Goal: Task Accomplishment & Management: Use online tool/utility

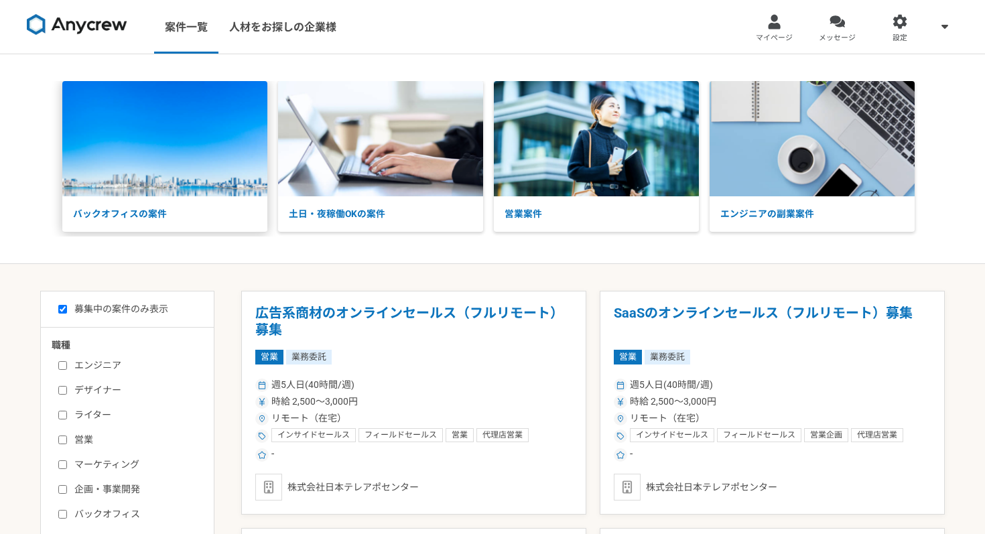
click at [186, 200] on p "バックオフィスの案件" at bounding box center [164, 214] width 205 height 36
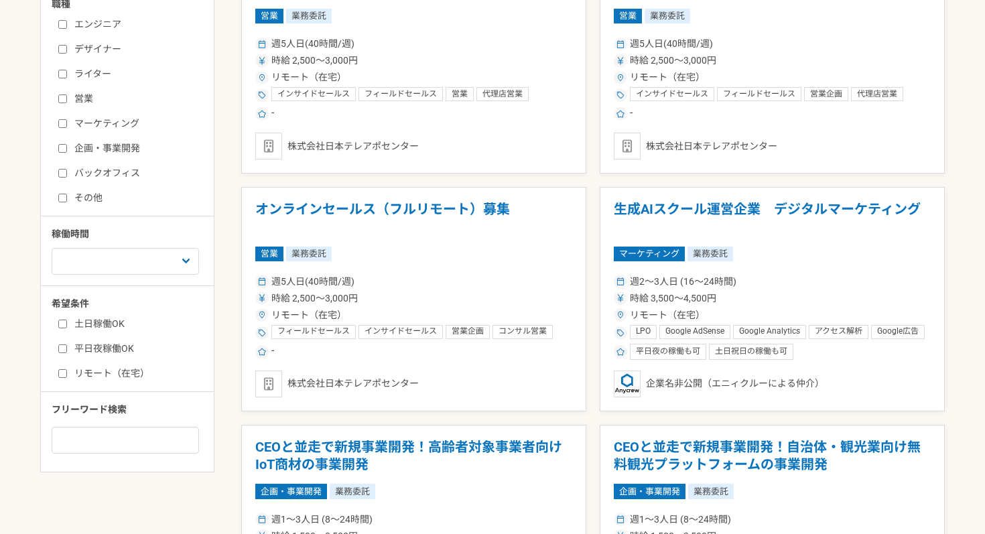
scroll to position [342, 0]
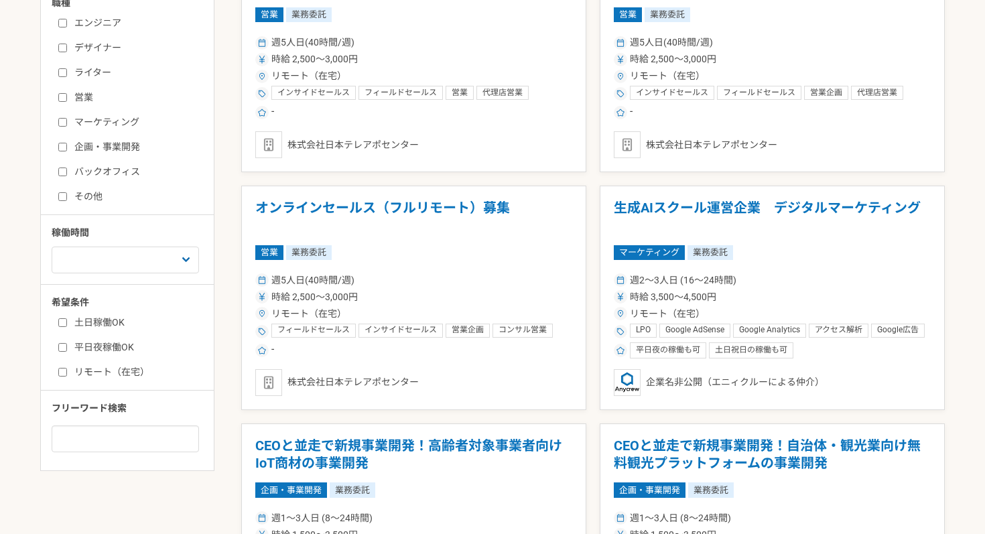
click at [65, 376] on label "リモート（在宅）" at bounding box center [135, 372] width 154 height 14
click at [65, 376] on input "リモート（在宅）" at bounding box center [62, 372] width 9 height 9
checkbox input "true"
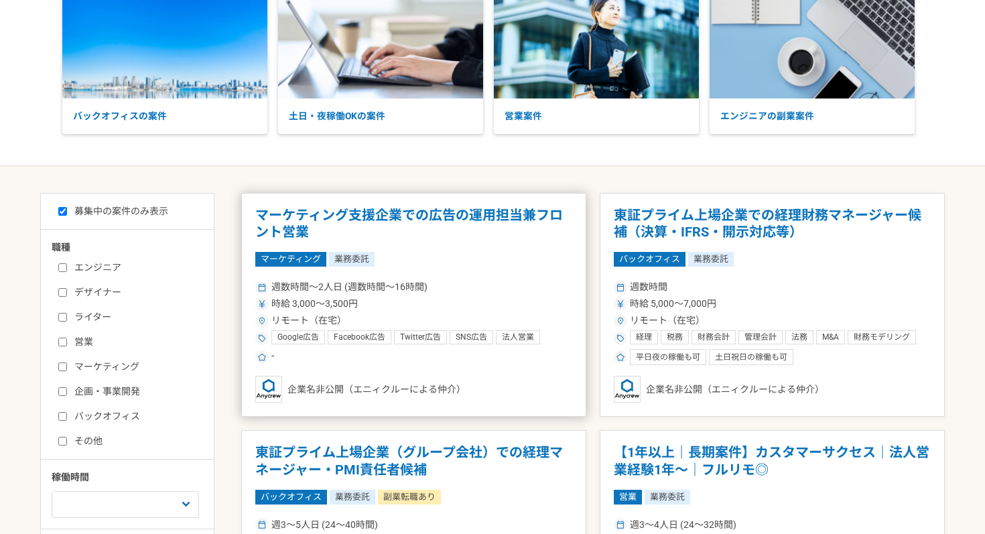
scroll to position [94, 0]
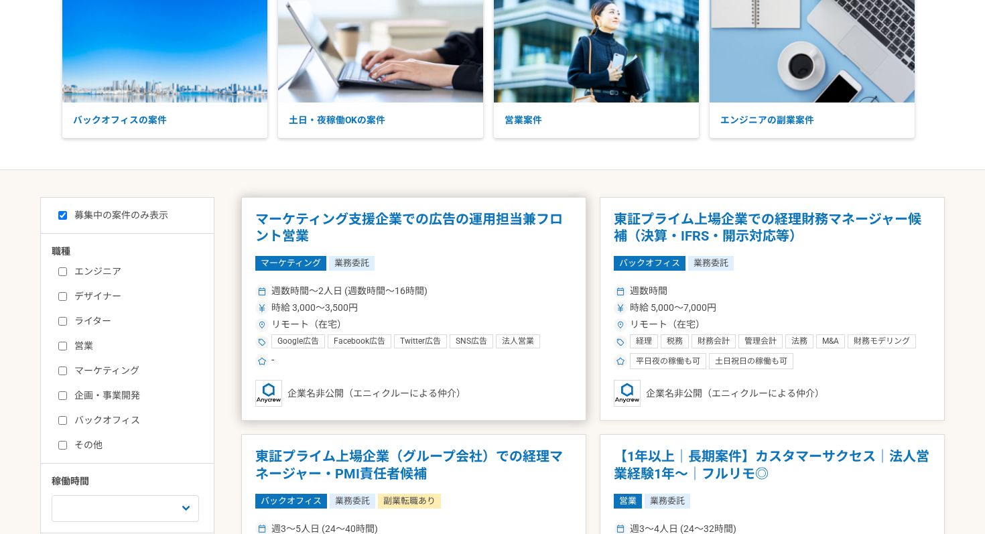
click at [492, 294] on div "週数時間〜2人日 (週数時間〜16時間)" at bounding box center [413, 291] width 317 height 14
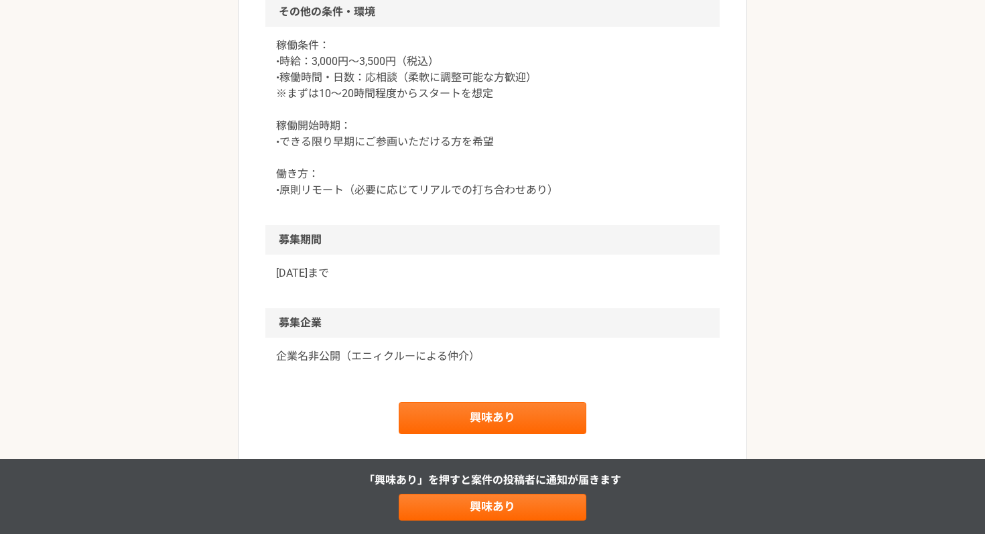
scroll to position [1017, 0]
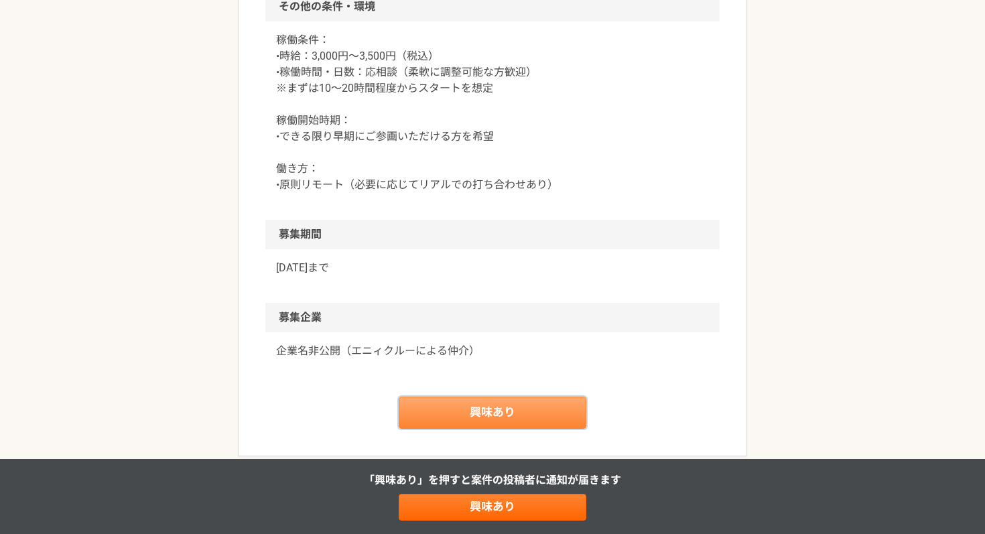
click at [465, 406] on link "興味あり" at bounding box center [493, 413] width 188 height 32
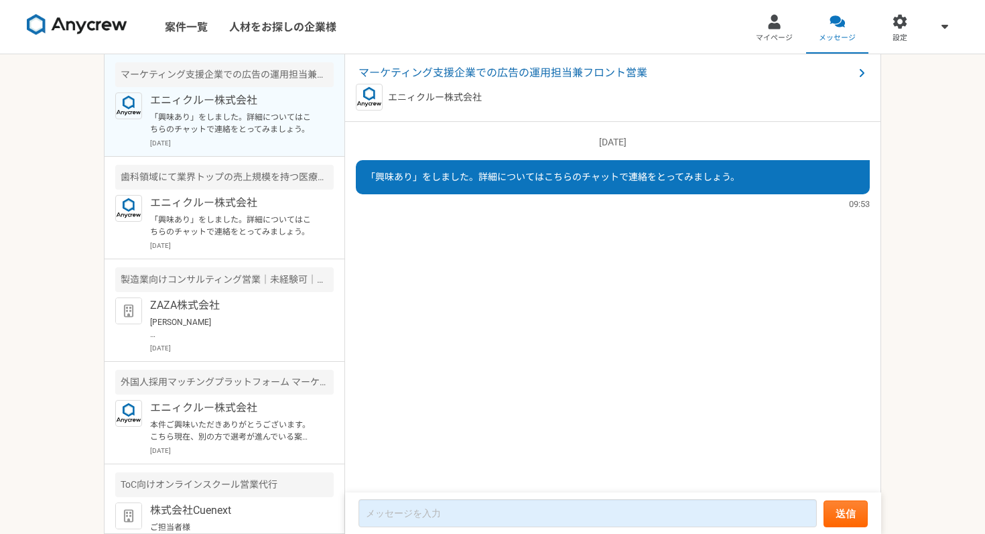
click at [252, 105] on p "エニィクルー株式会社" at bounding box center [233, 100] width 166 height 16
click at [230, 198] on p "エニィクルー株式会社" at bounding box center [233, 203] width 166 height 16
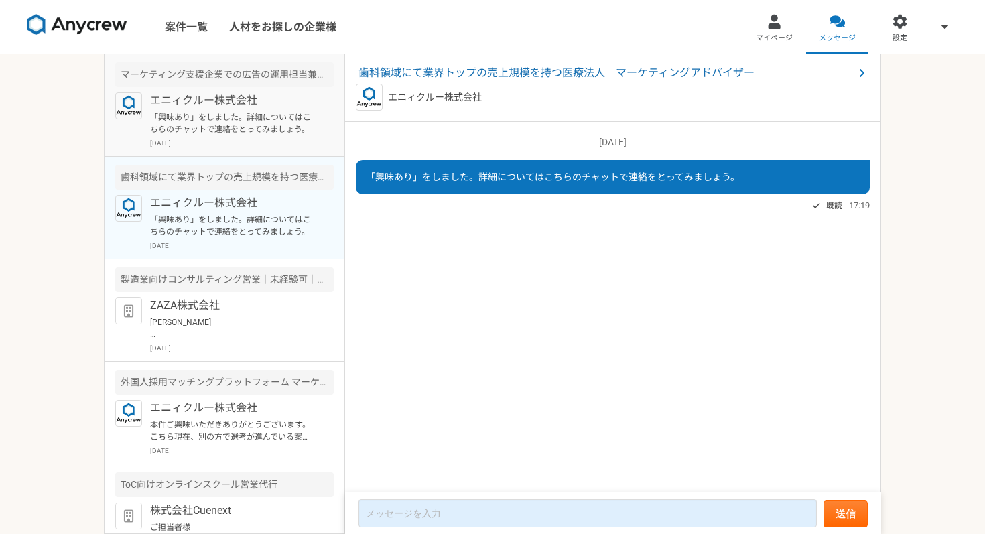
click at [197, 104] on p "エニィクルー株式会社" at bounding box center [233, 100] width 166 height 16
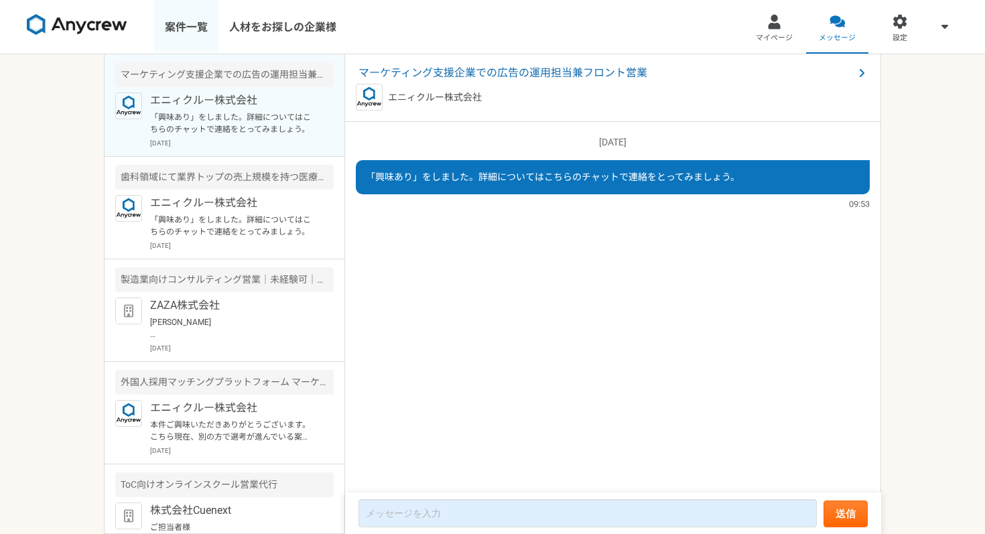
click at [189, 27] on link "案件一覧" at bounding box center [186, 27] width 64 height 54
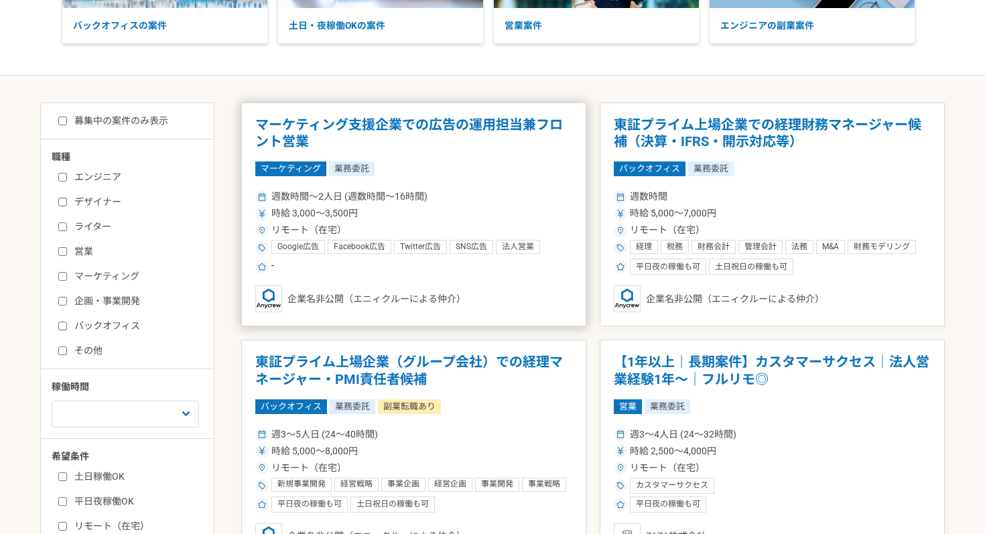
scroll to position [185, 0]
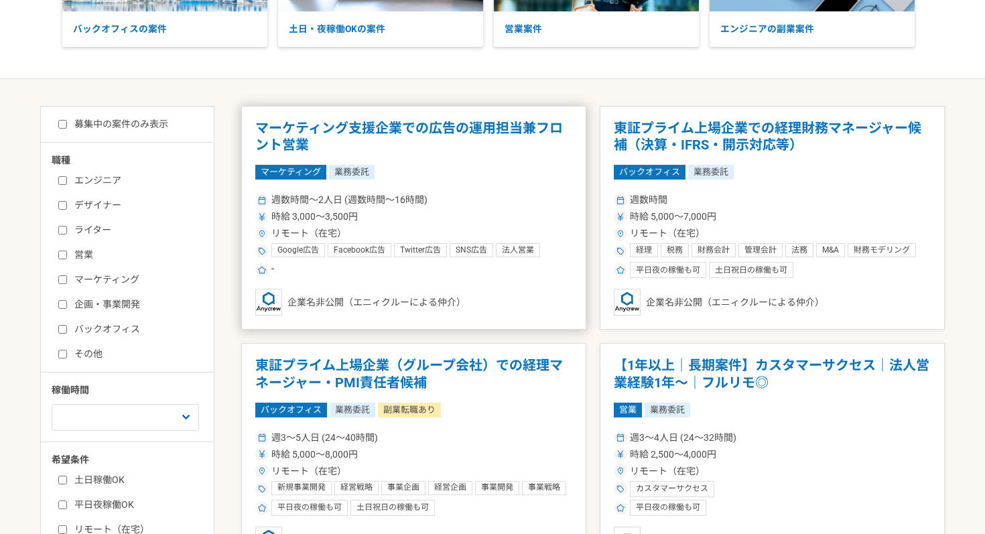
click at [523, 215] on div "時給 3,000〜3,500円" at bounding box center [413, 217] width 317 height 14
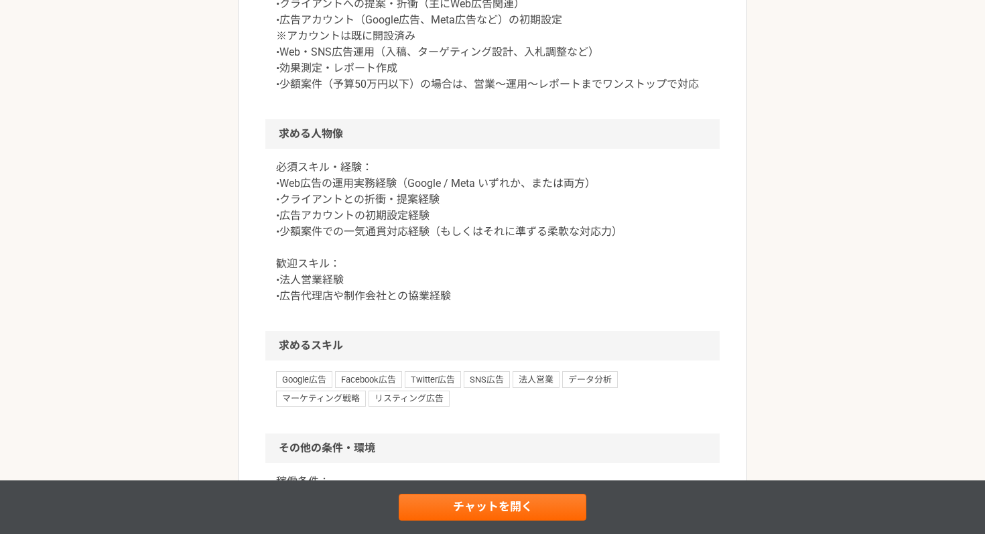
scroll to position [577, 0]
drag, startPoint x: 279, startPoint y: 216, endPoint x: 443, endPoint y: 221, distance: 164.3
click at [443, 221] on p "必須スキル・経験： •Web広告の運用実務経験（Google / Meta いずれか、または両方） •クライアントとの折衝・提案経験 •広告アカウントの初期設…" at bounding box center [492, 230] width 433 height 145
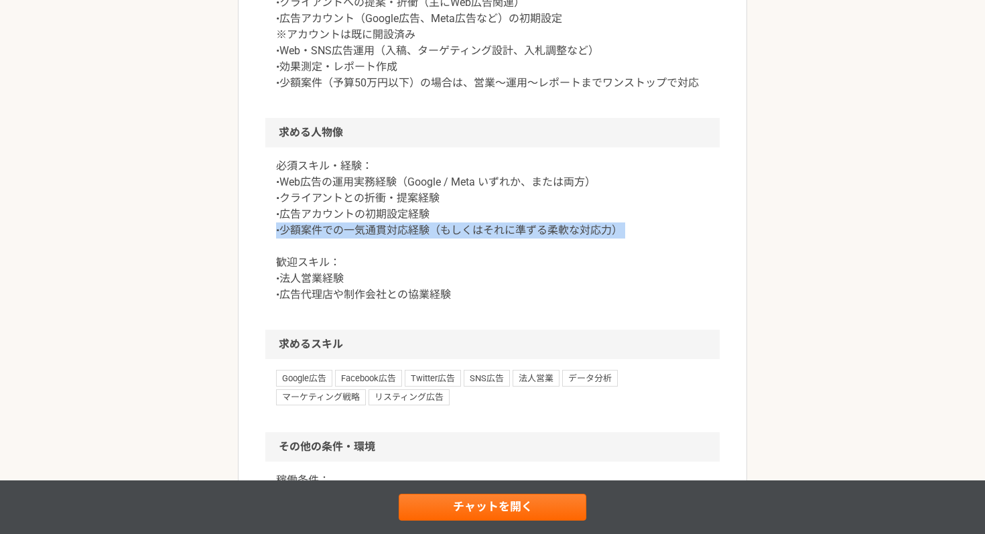
drag, startPoint x: 277, startPoint y: 231, endPoint x: 503, endPoint y: 249, distance: 226.5
click at [503, 249] on p "必須スキル・経験： •Web広告の運用実務経験（Google / Meta いずれか、または両方） •クライアントとの折衝・提案経験 •広告アカウントの初期設…" at bounding box center [492, 230] width 433 height 145
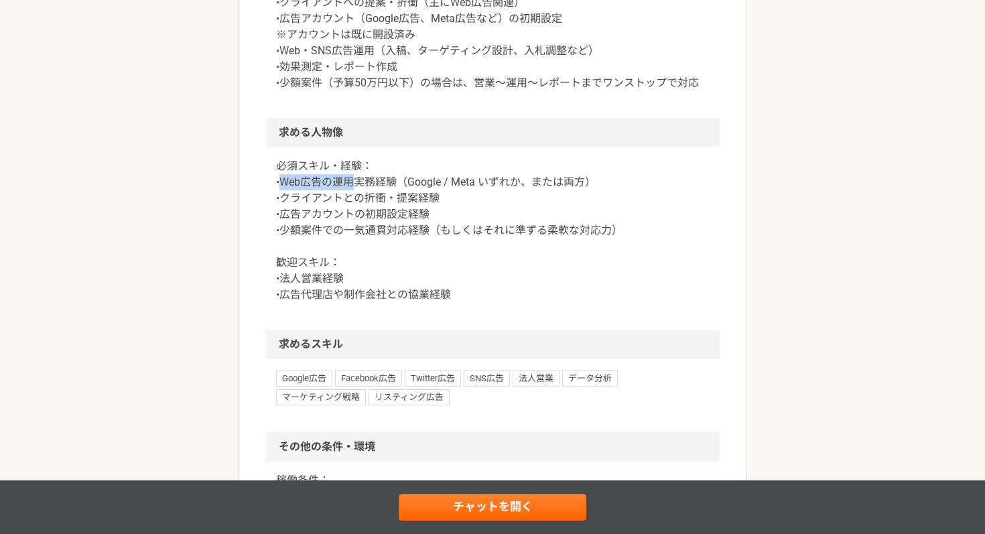
drag, startPoint x: 279, startPoint y: 179, endPoint x: 350, endPoint y: 183, distance: 71.2
click at [350, 183] on p "必須スキル・経験： •Web広告の運用実務経験（Google / Meta いずれか、または両方） •クライアントとの折衝・提案経験 •広告アカウントの初期設…" at bounding box center [492, 230] width 433 height 145
copy p "Web広告の運用"
click at [421, 271] on p "必須スキル・経験： •Web広告の運用実務経験（Google / Meta いずれか、または両方） •クライアントとの折衝・提案経験 •広告アカウントの初期設…" at bounding box center [492, 230] width 433 height 145
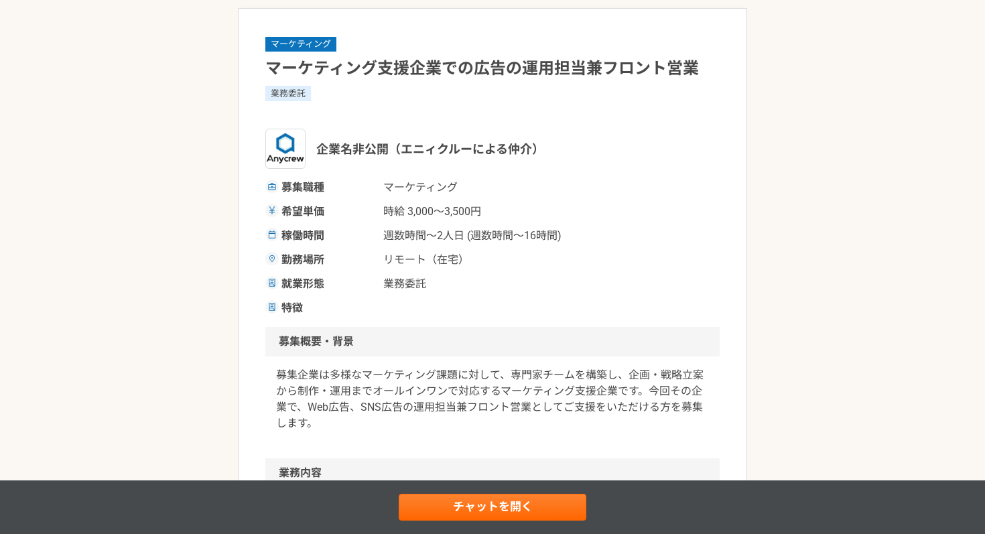
scroll to position [68, 0]
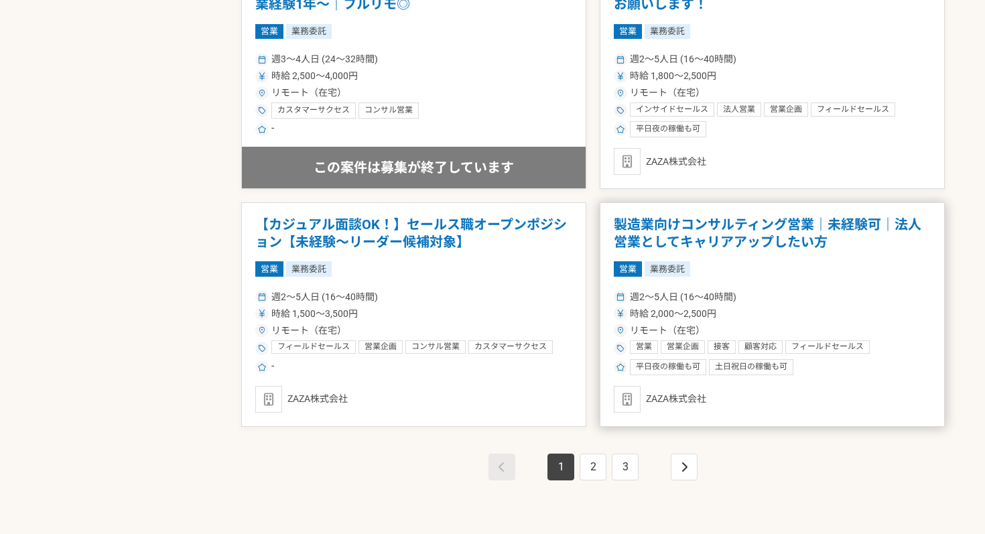
scroll to position [2233, 0]
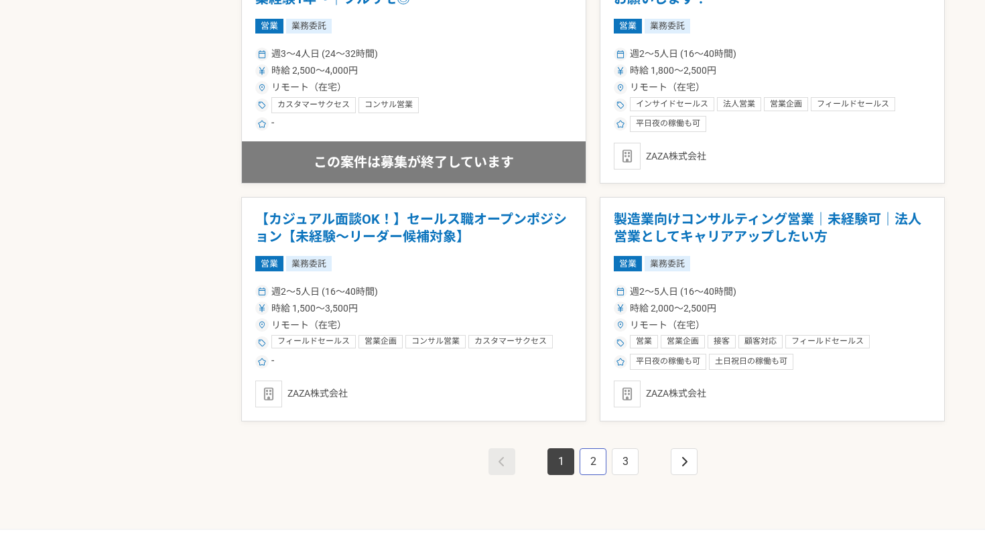
click at [586, 464] on link "2" at bounding box center [593, 461] width 27 height 27
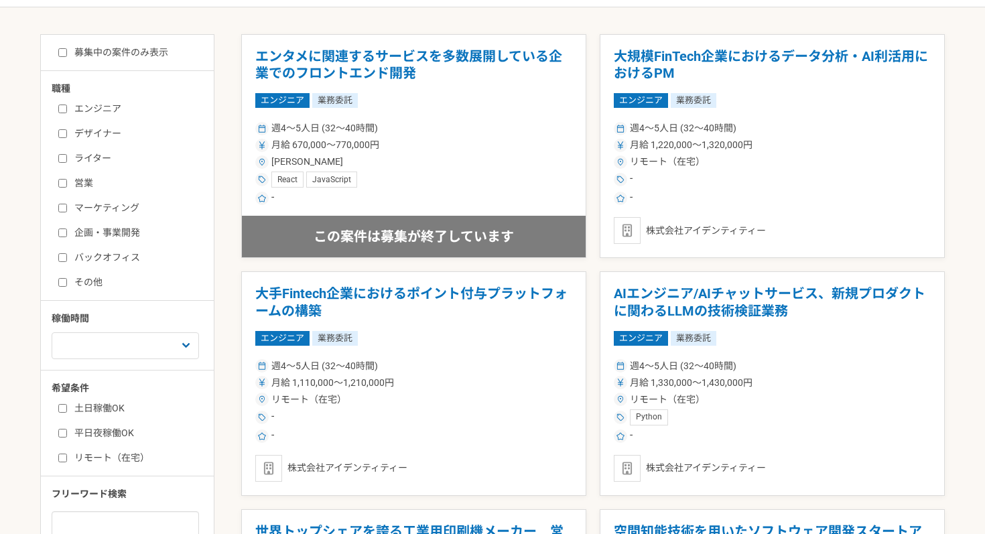
scroll to position [257, 0]
click at [62, 50] on input "募集中の案件のみ表示" at bounding box center [62, 52] width 9 height 9
checkbox input "true"
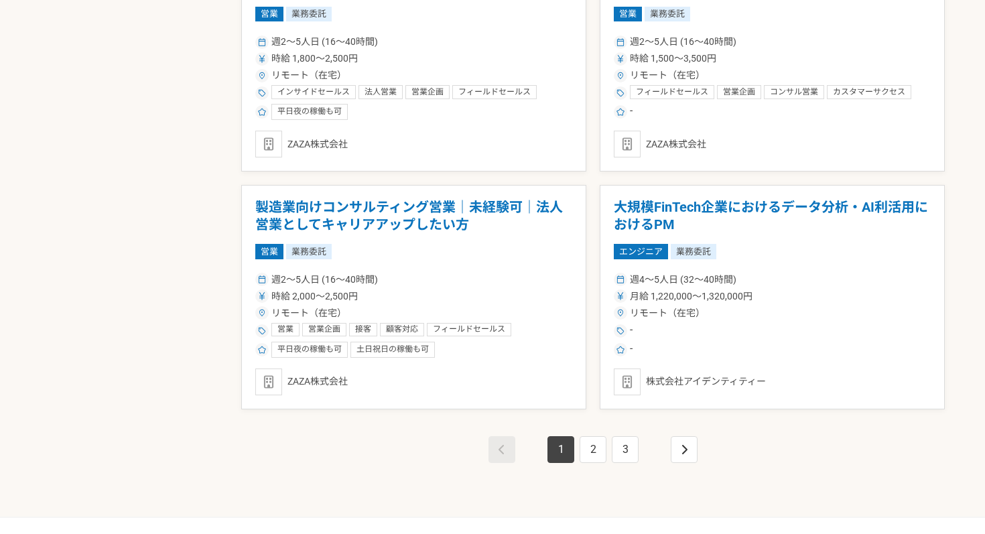
scroll to position [2245, 0]
click at [589, 450] on link "2" at bounding box center [593, 449] width 27 height 27
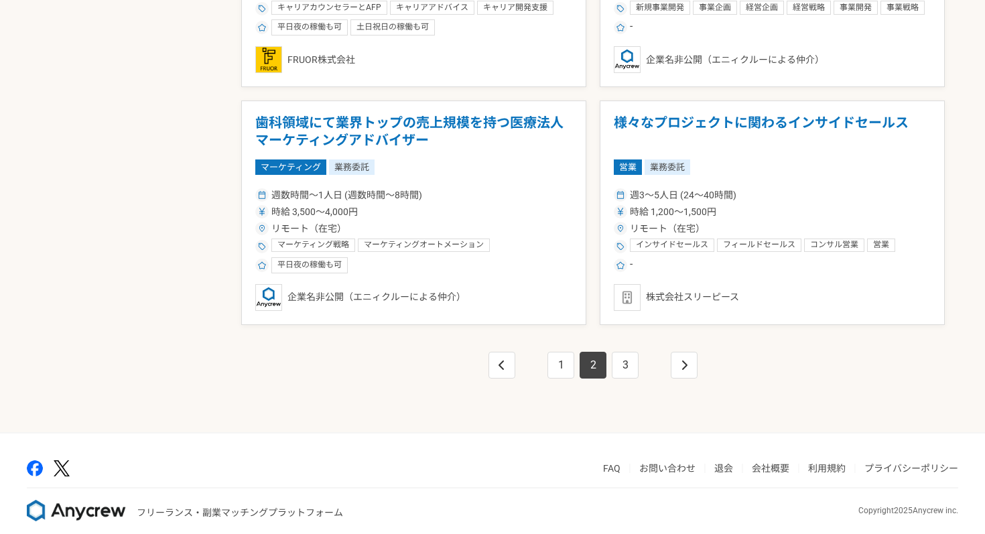
scroll to position [2331, 0]
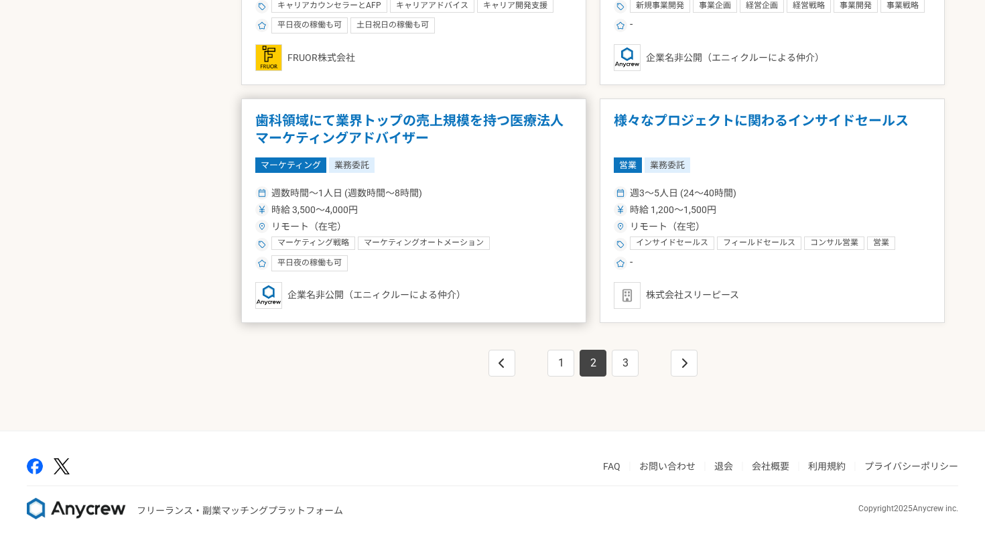
click at [509, 189] on div "週数時間〜1人日 (週数時間〜8時間)" at bounding box center [413, 193] width 317 height 14
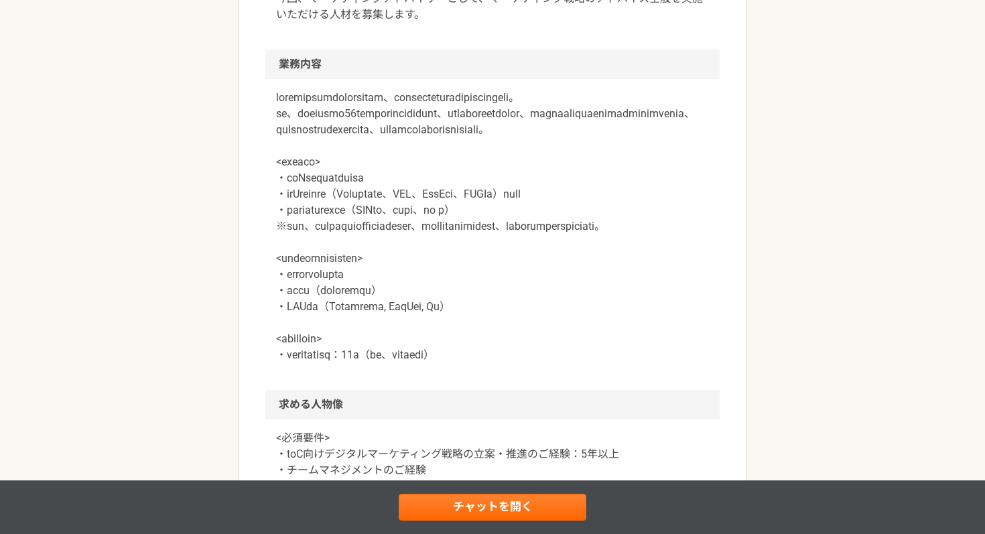
scroll to position [538, 0]
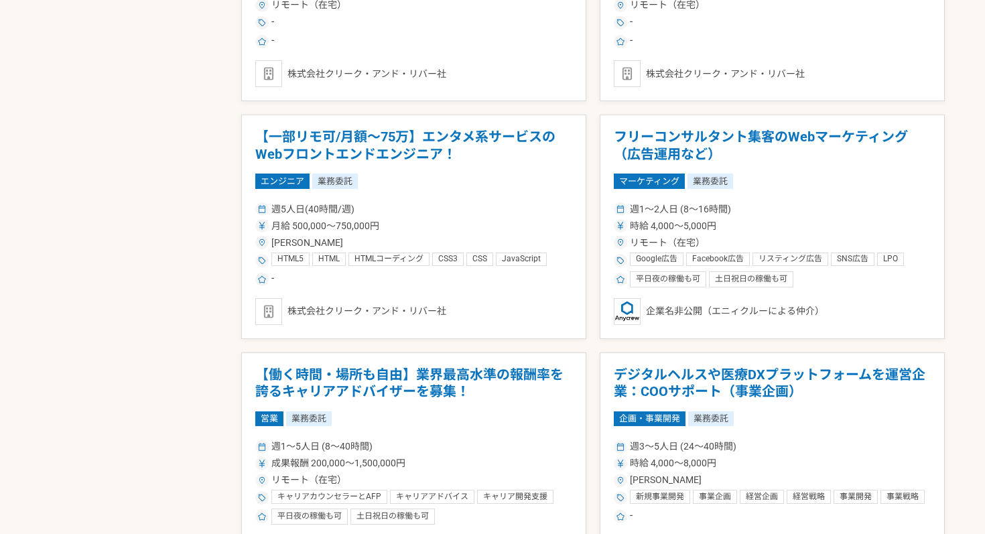
scroll to position [2343, 0]
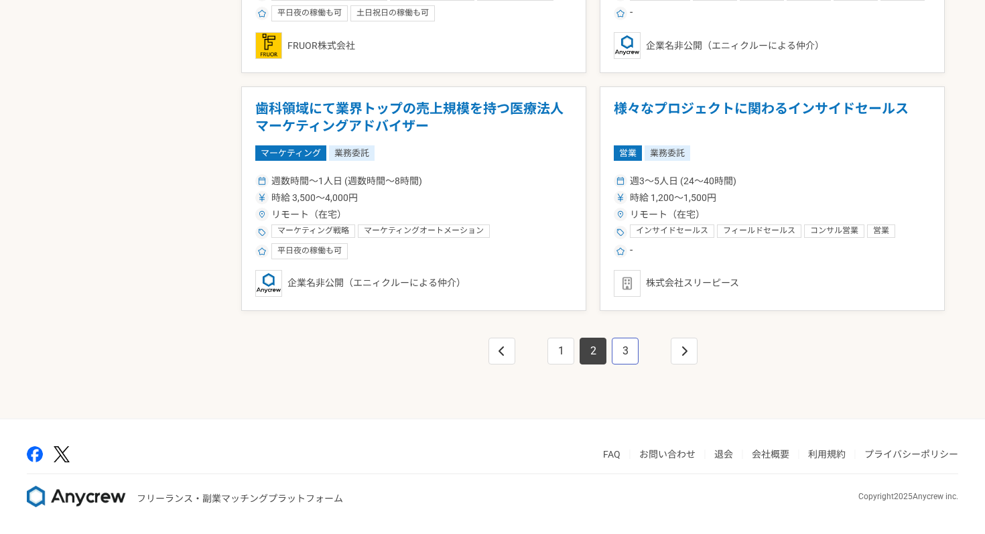
click at [617, 359] on link "3" at bounding box center [625, 351] width 27 height 27
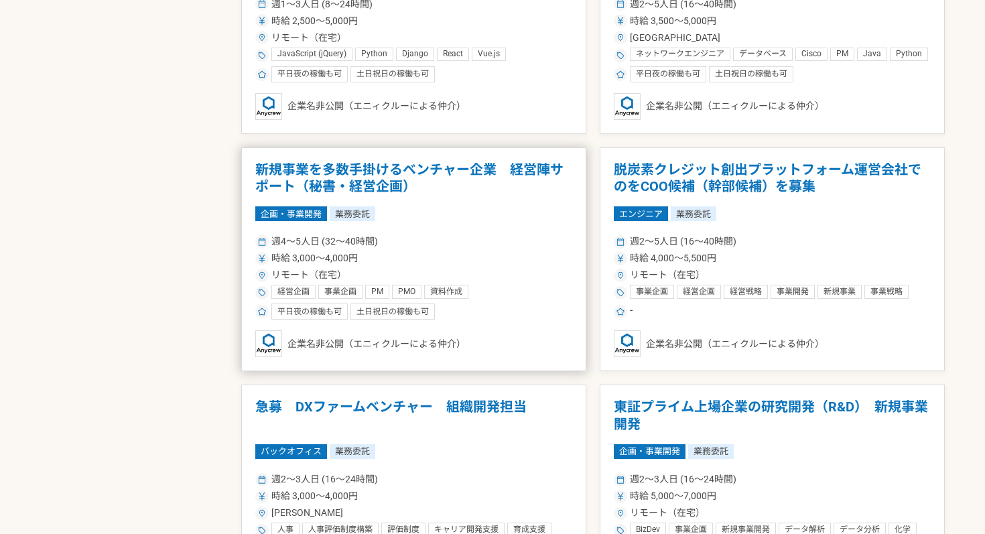
scroll to position [1346, 0]
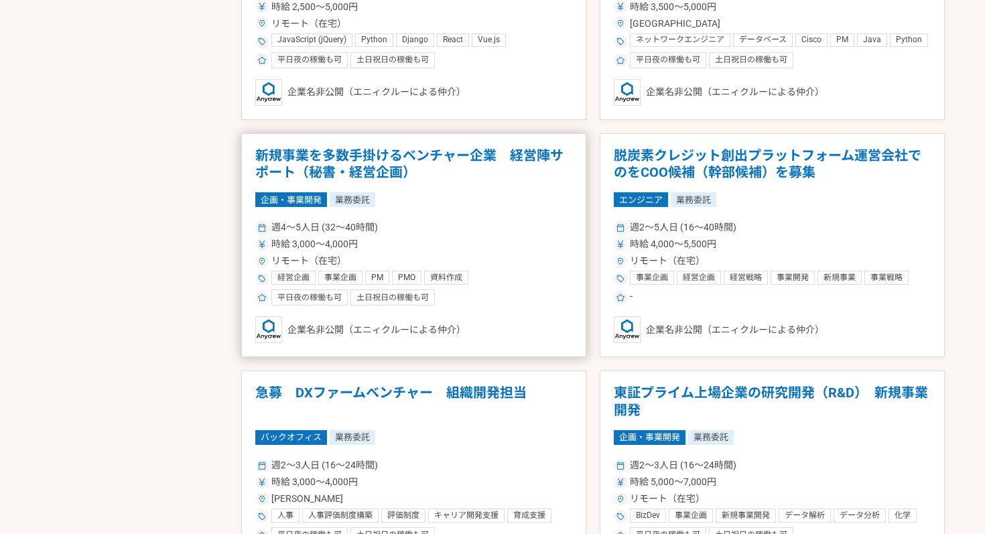
click at [424, 218] on div "週4〜5人日 (32〜40時間) 時給 3,000〜4,000円 リモート（在宅） 経営企画 事業企画 PM PMO 資料作成 プロジェクトマネジメント リサ…" at bounding box center [413, 262] width 317 height 88
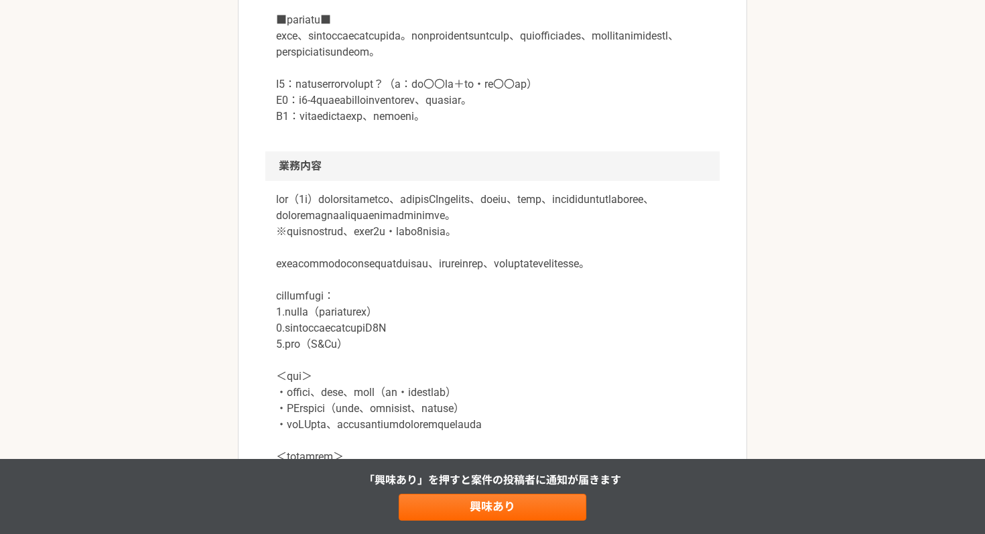
scroll to position [597, 0]
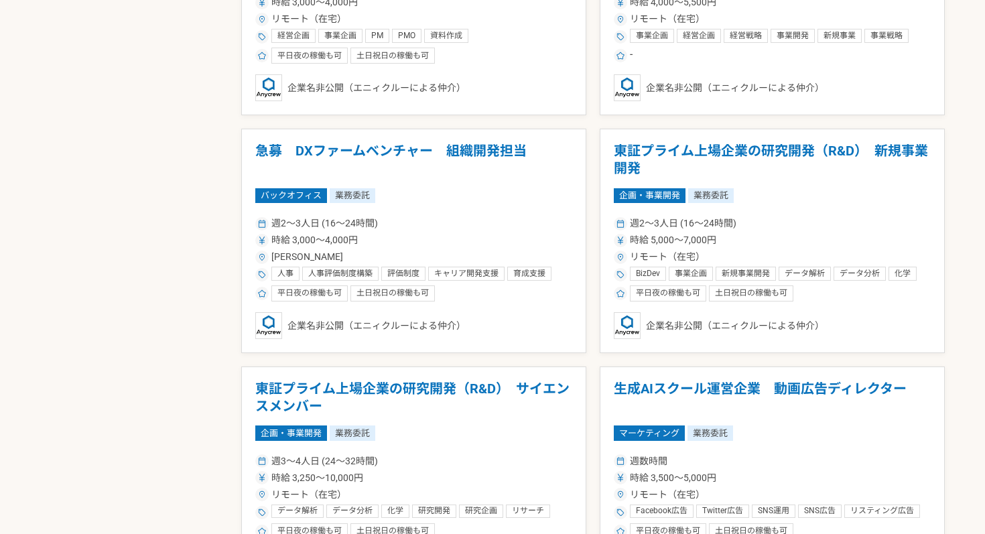
scroll to position [1590, 0]
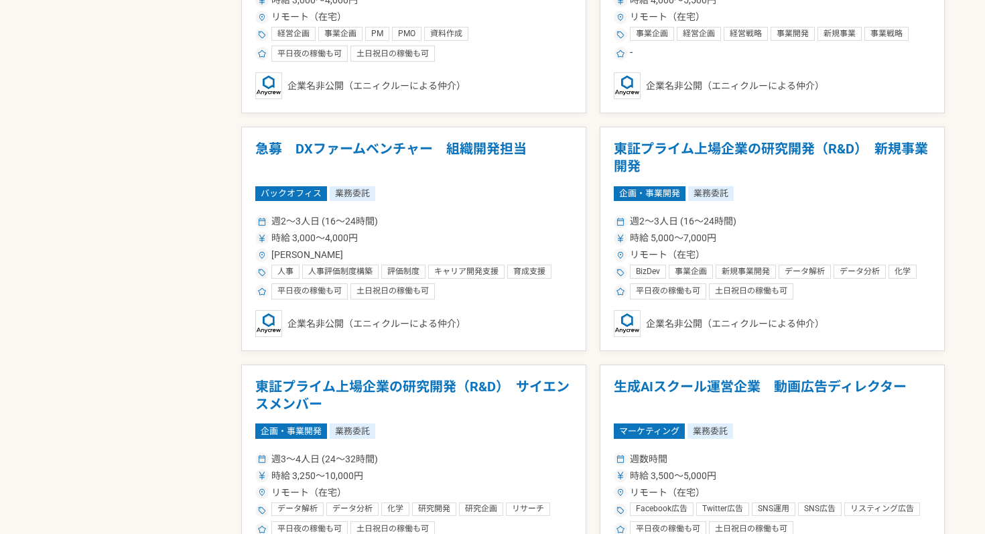
click at [498, 227] on div "週2〜3人日 (16〜24時間)" at bounding box center [413, 221] width 317 height 14
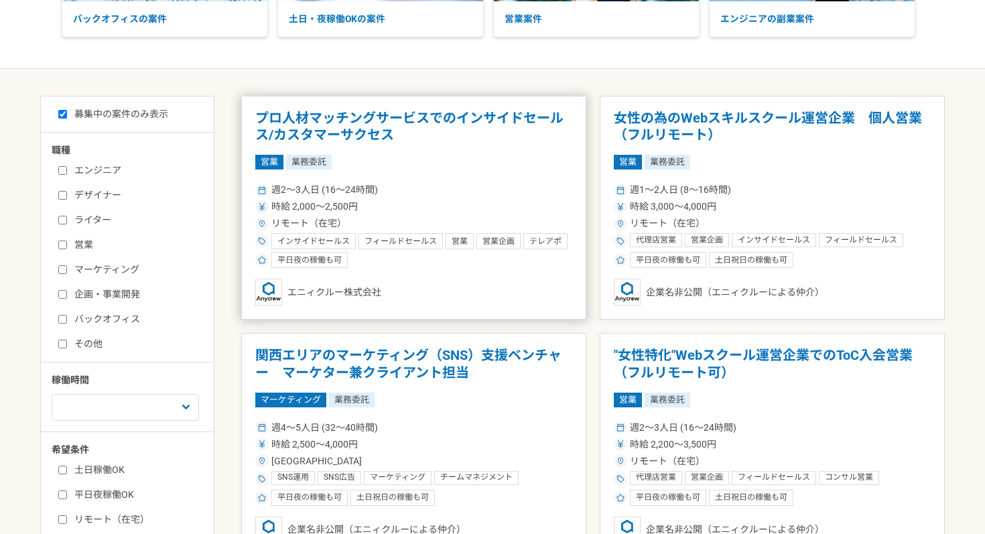
scroll to position [262, 0]
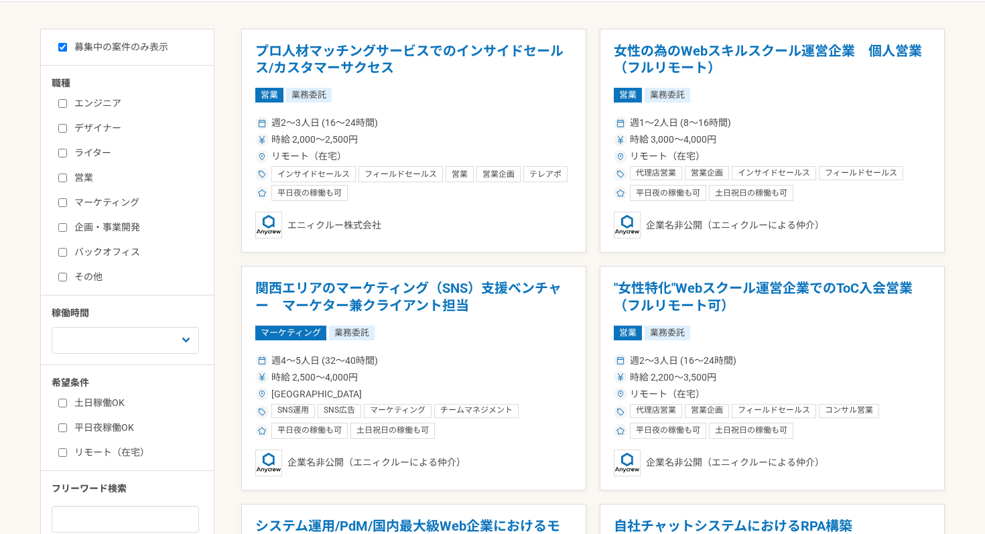
click at [66, 448] on input "リモート（在宅）" at bounding box center [62, 452] width 9 height 9
checkbox input "true"
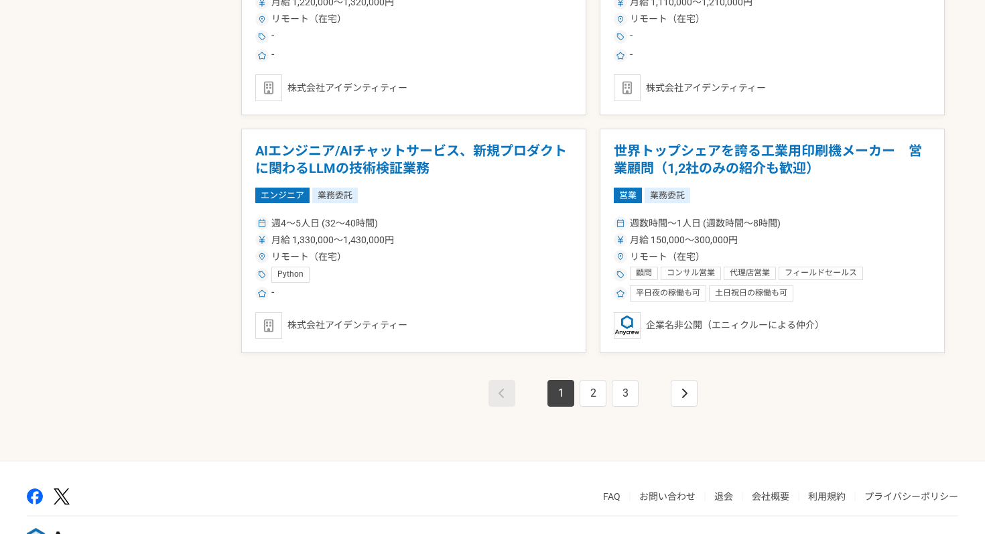
scroll to position [2302, 0]
click at [592, 397] on link "2" at bounding box center [593, 392] width 27 height 27
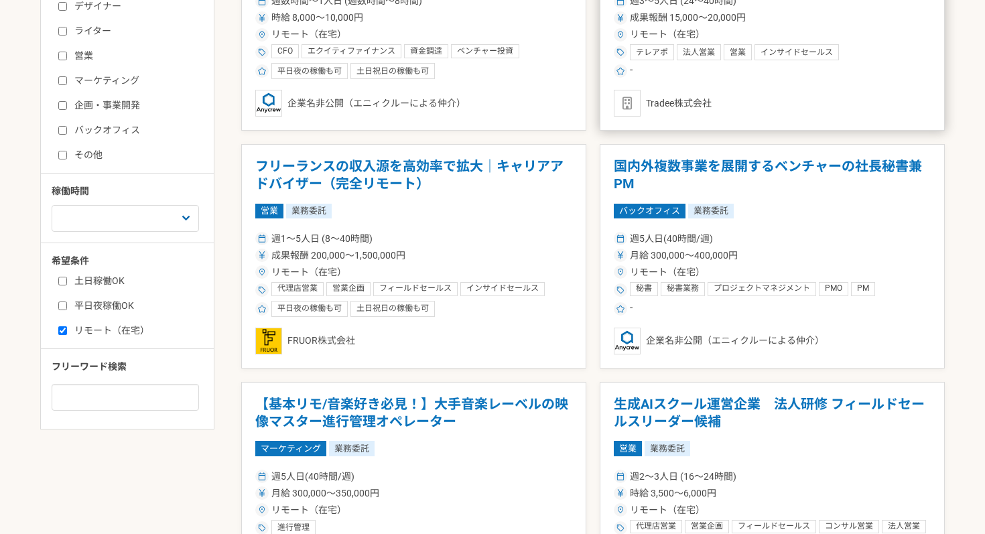
scroll to position [389, 0]
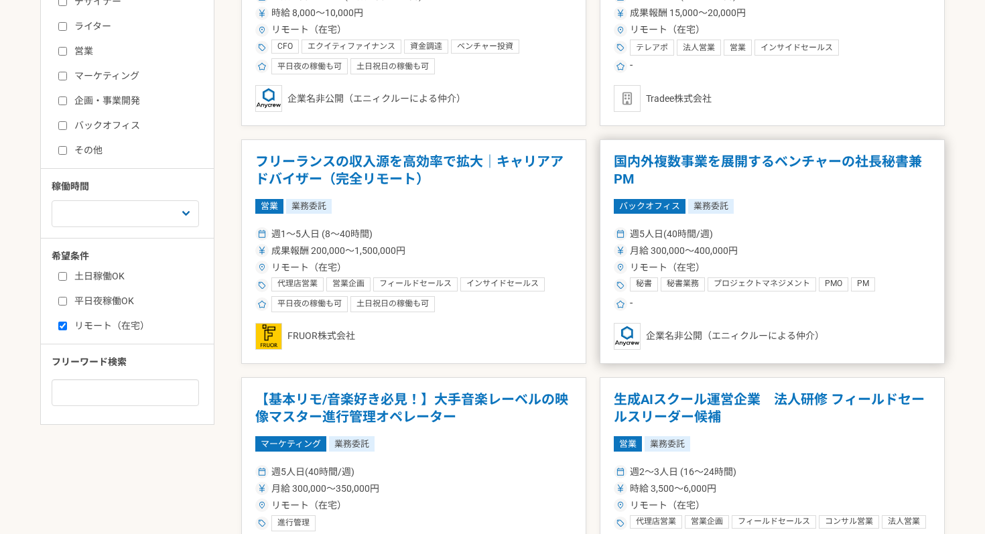
click at [857, 202] on div "バックオフィス 業務委託" at bounding box center [772, 206] width 317 height 15
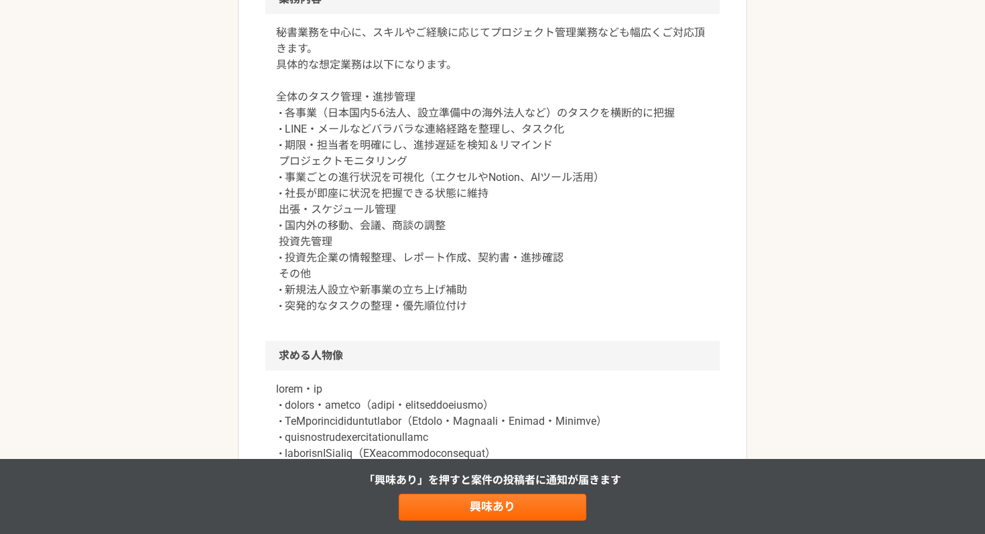
scroll to position [566, 0]
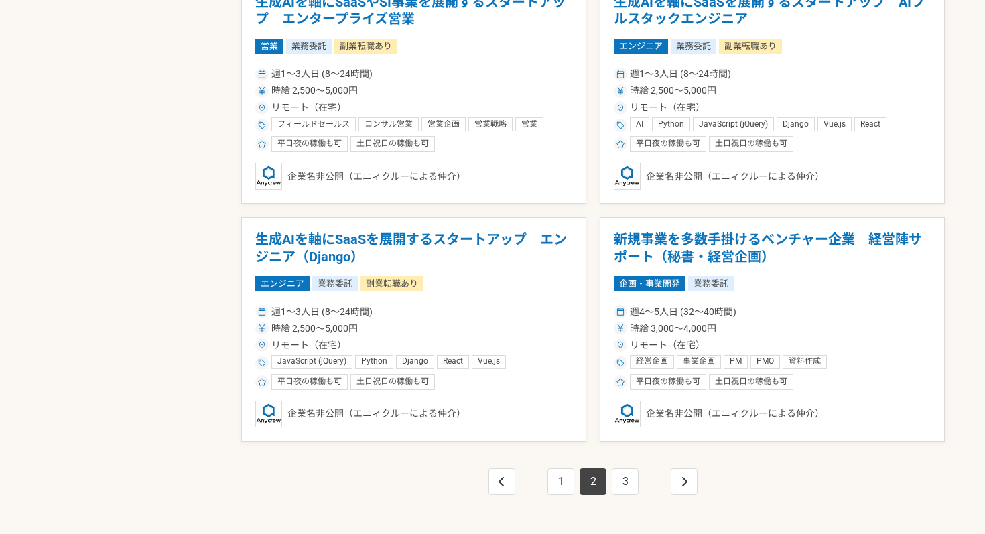
scroll to position [2227, 0]
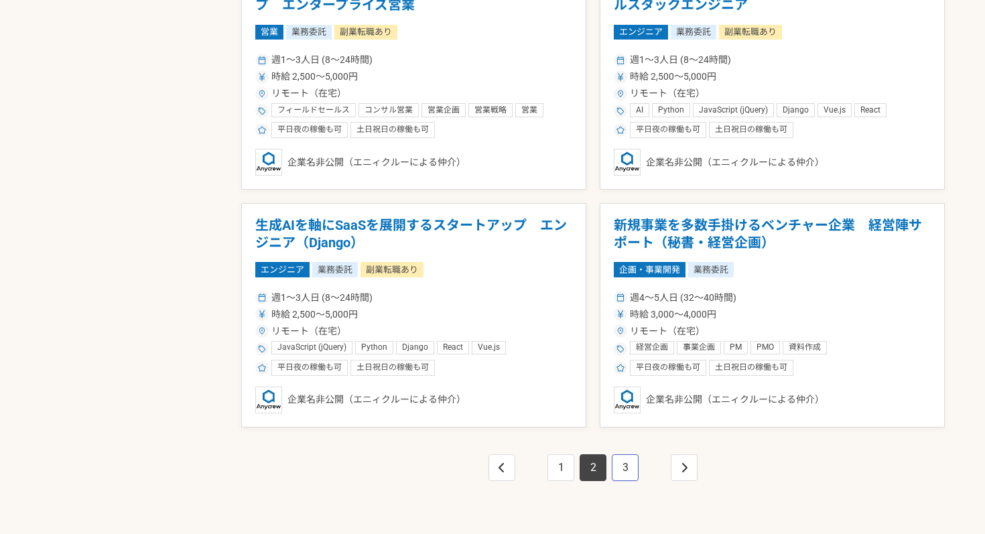
click at [621, 472] on link "3" at bounding box center [625, 467] width 27 height 27
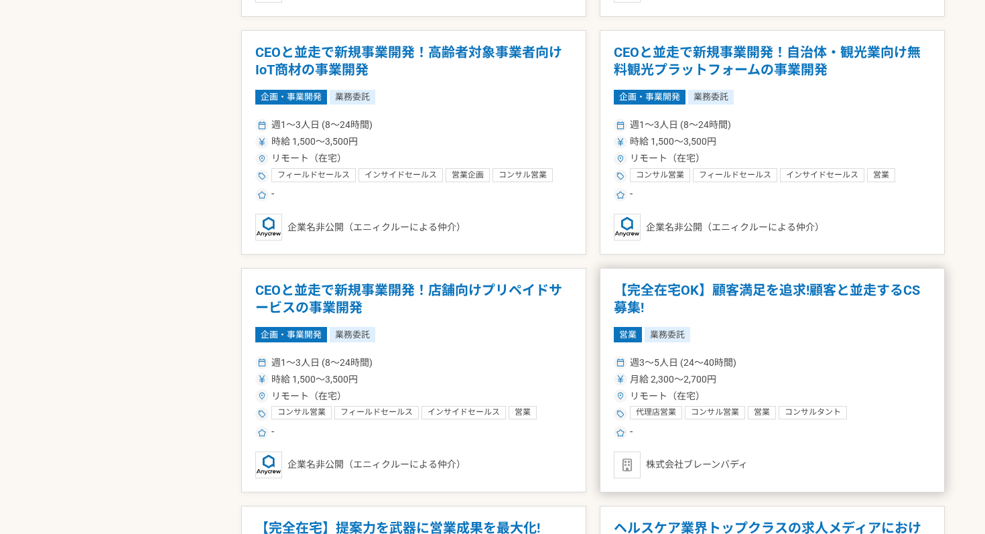
scroll to position [1700, 0]
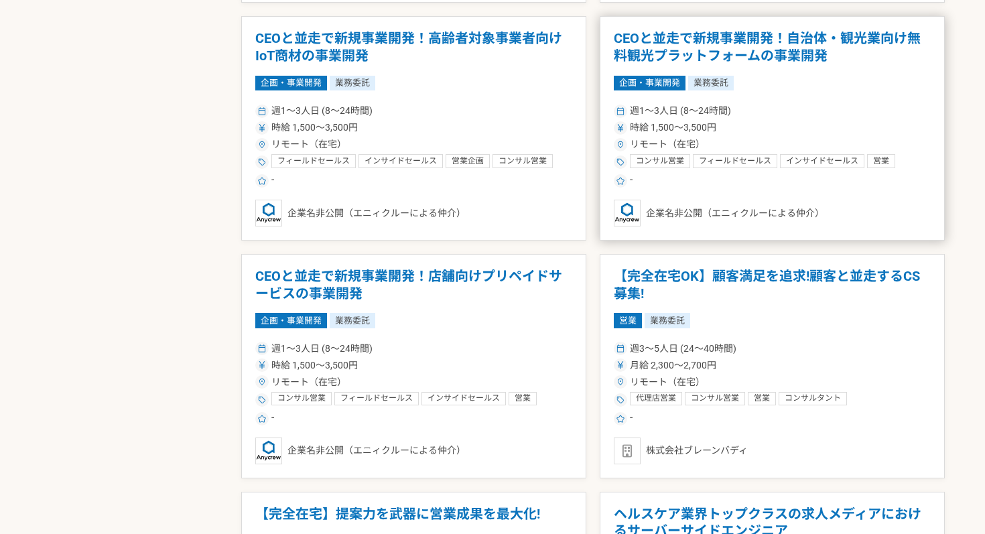
click at [769, 156] on span "フィールドセールス" at bounding box center [735, 161] width 72 height 11
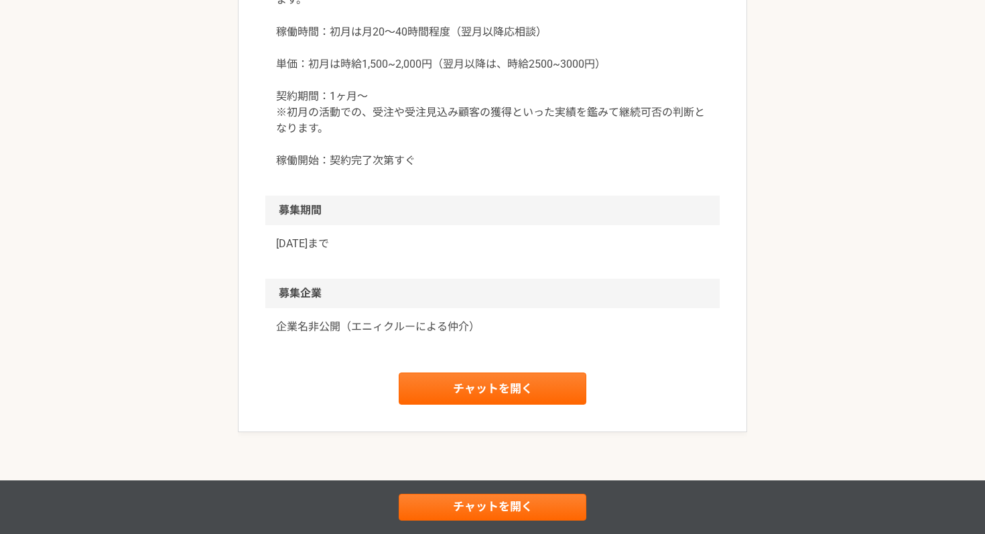
scroll to position [1605, 0]
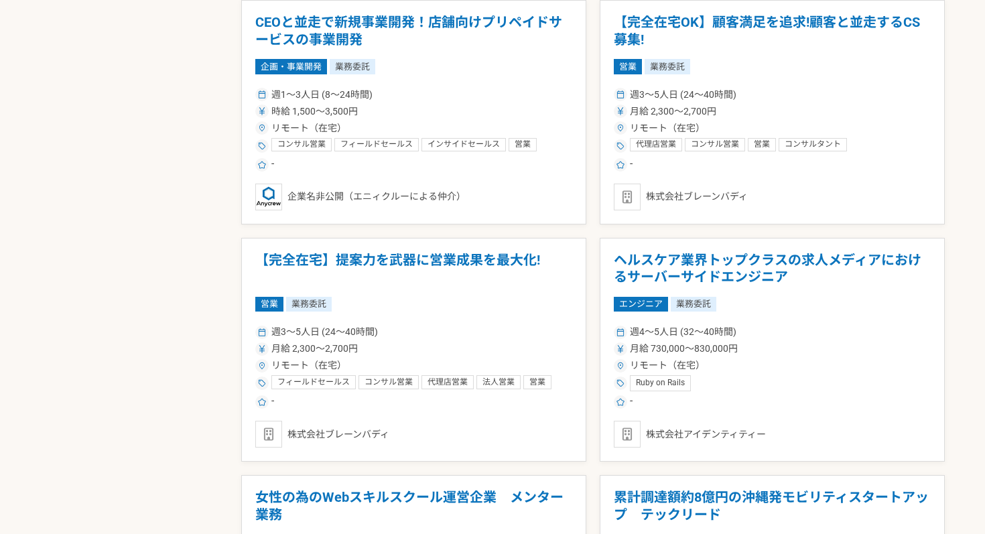
scroll to position [2343, 0]
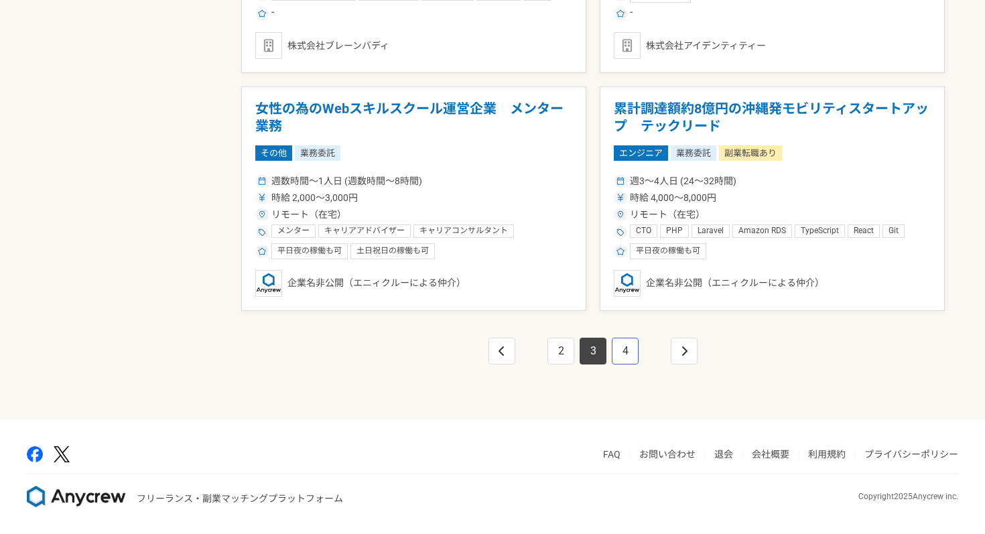
click at [616, 354] on link "4" at bounding box center [625, 351] width 27 height 27
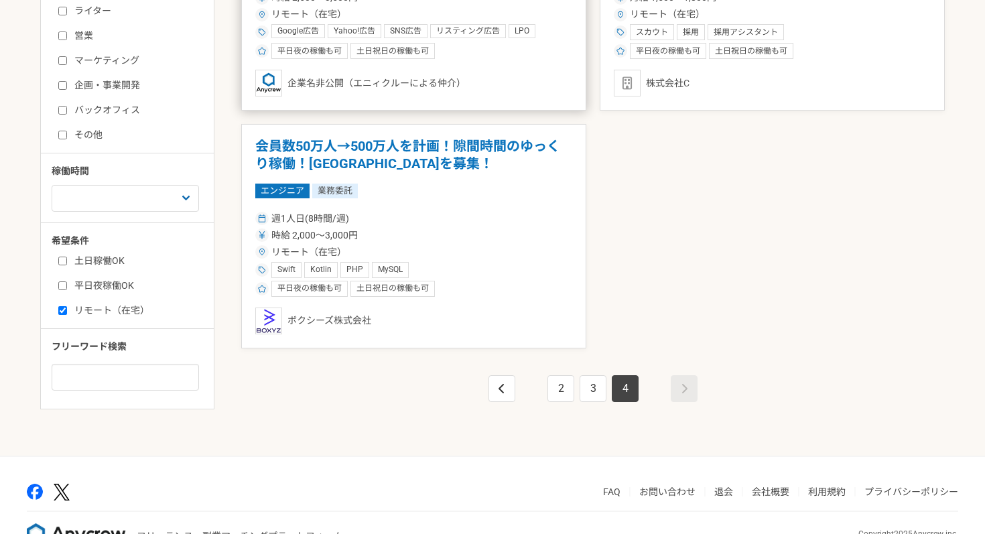
scroll to position [410, 0]
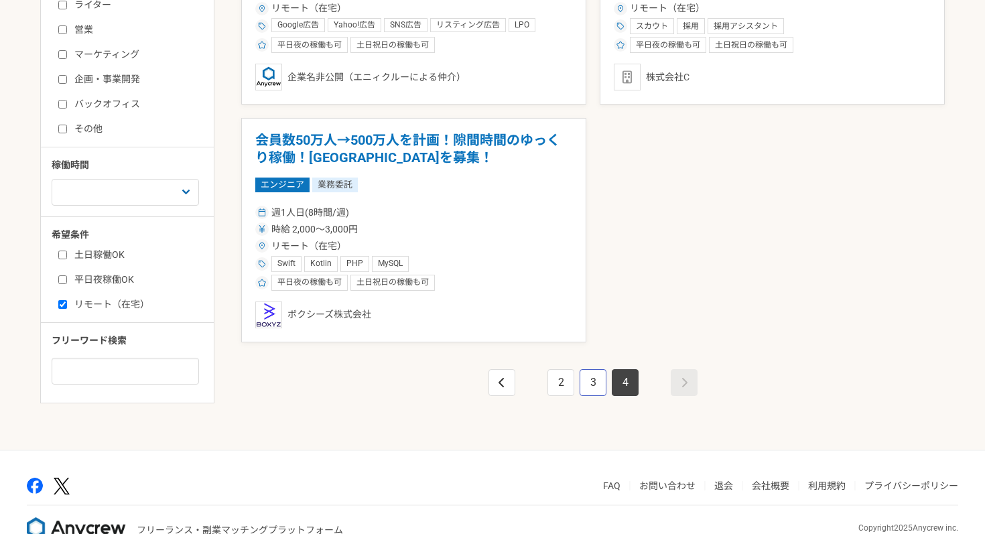
click at [597, 384] on link "3" at bounding box center [593, 382] width 27 height 27
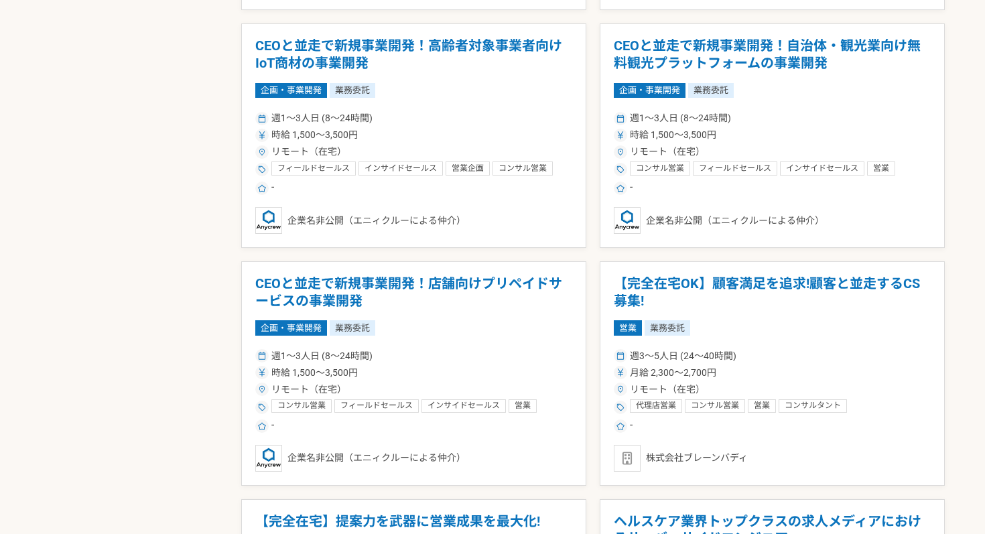
scroll to position [1694, 0]
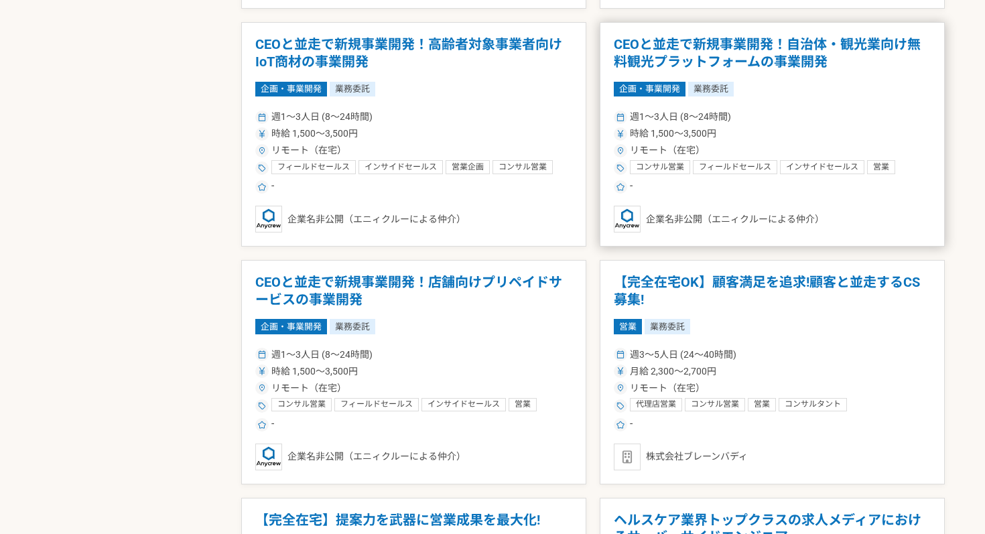
click at [812, 143] on div "リモート（在宅）" at bounding box center [772, 150] width 317 height 14
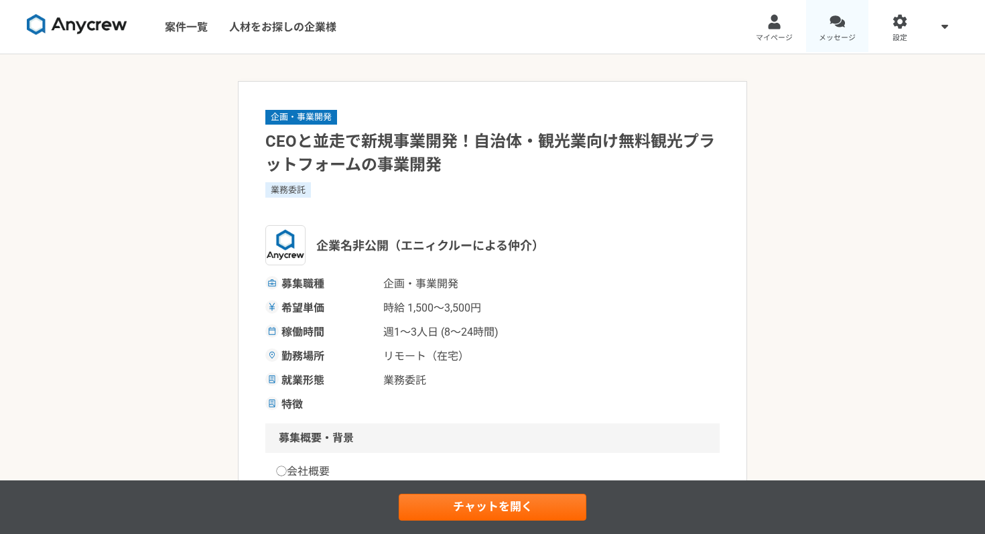
click at [831, 25] on div at bounding box center [837, 21] width 15 height 15
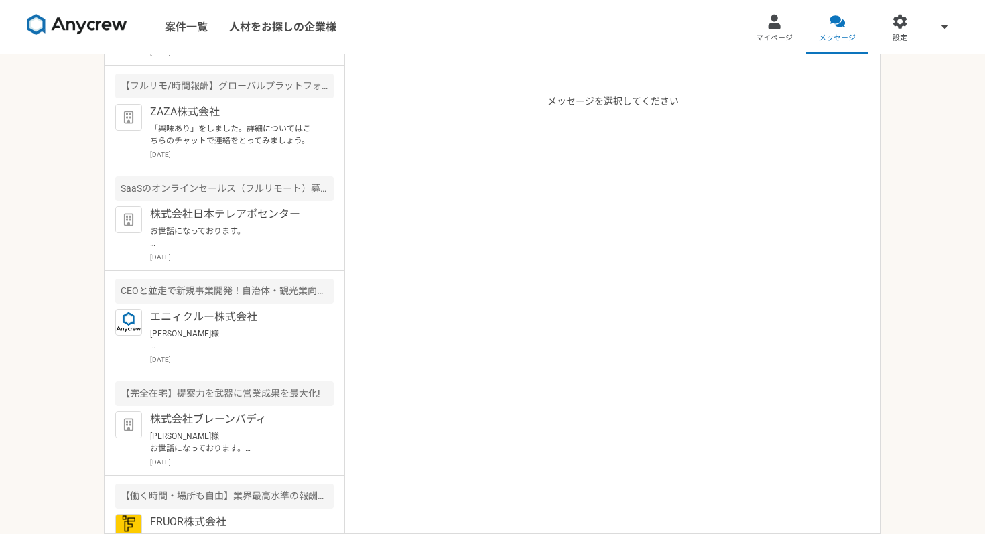
scroll to position [505, 0]
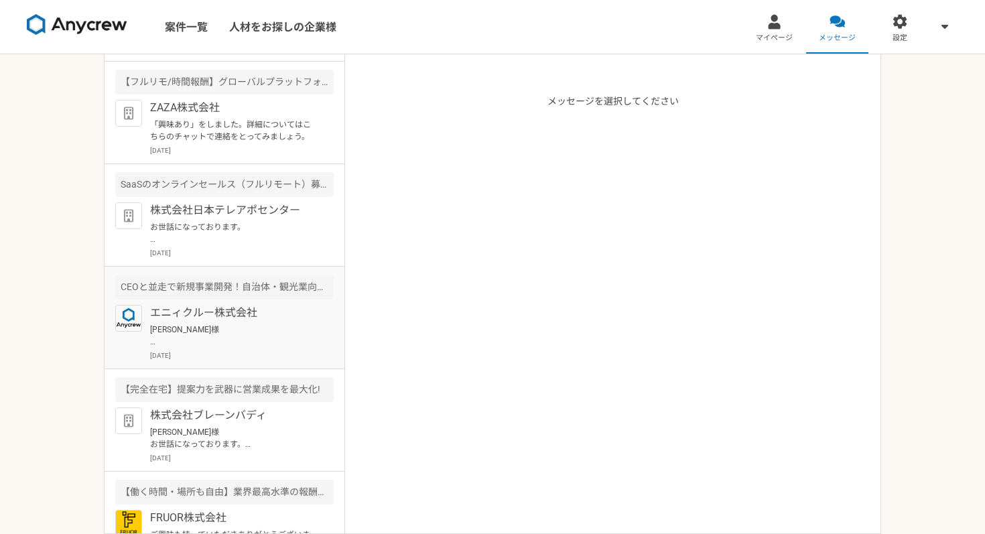
click at [258, 324] on p "[PERSON_NAME]様 ご連絡が遅くなり失礼いたしました。 一度案件のご説明とご経歴、ご状況のヒアリングができればと思いますので、下記のURLより面談の…" at bounding box center [233, 336] width 166 height 24
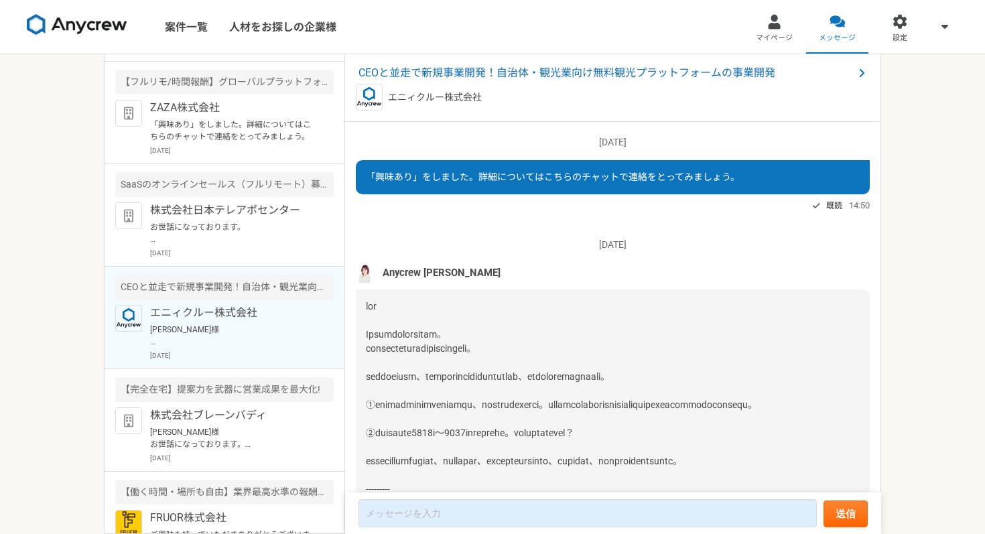
scroll to position [720, 0]
